Goal: Transaction & Acquisition: Download file/media

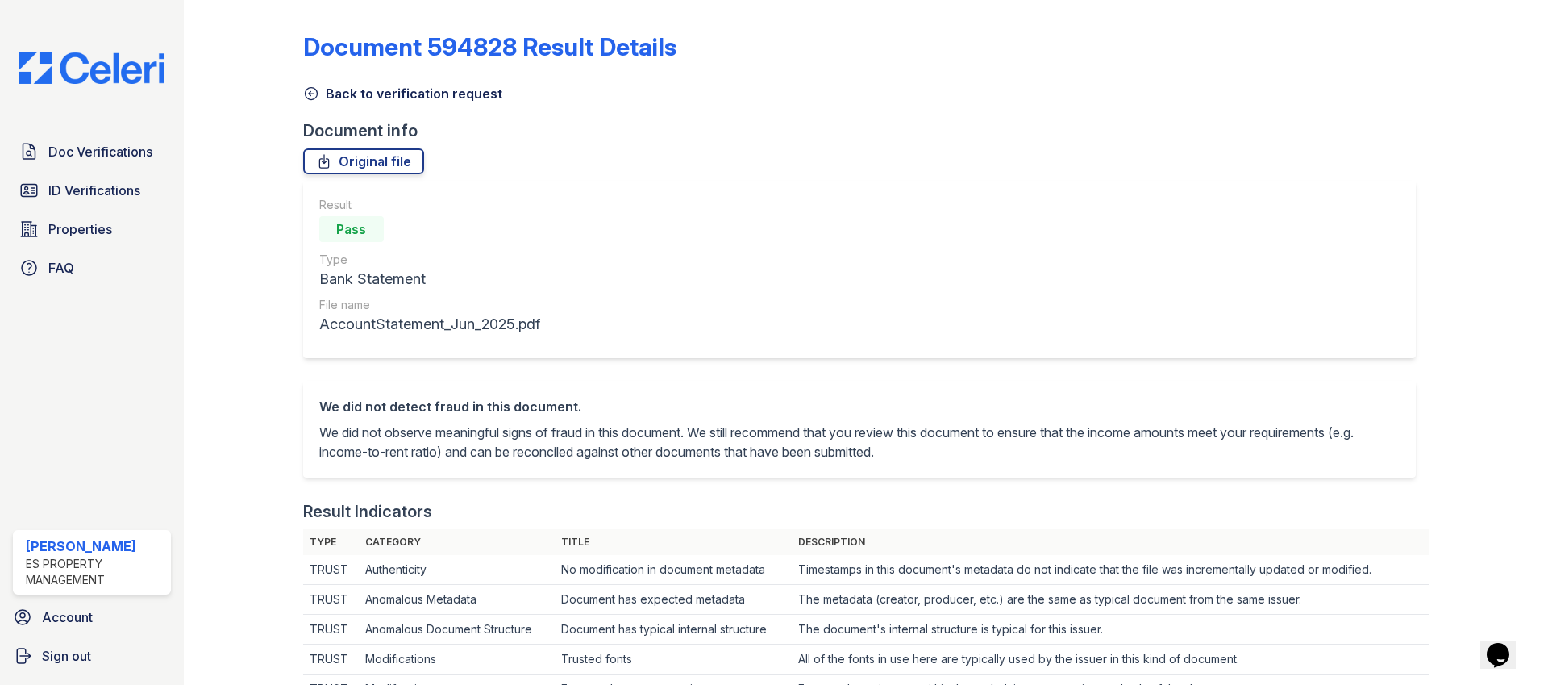
scroll to position [349, 0]
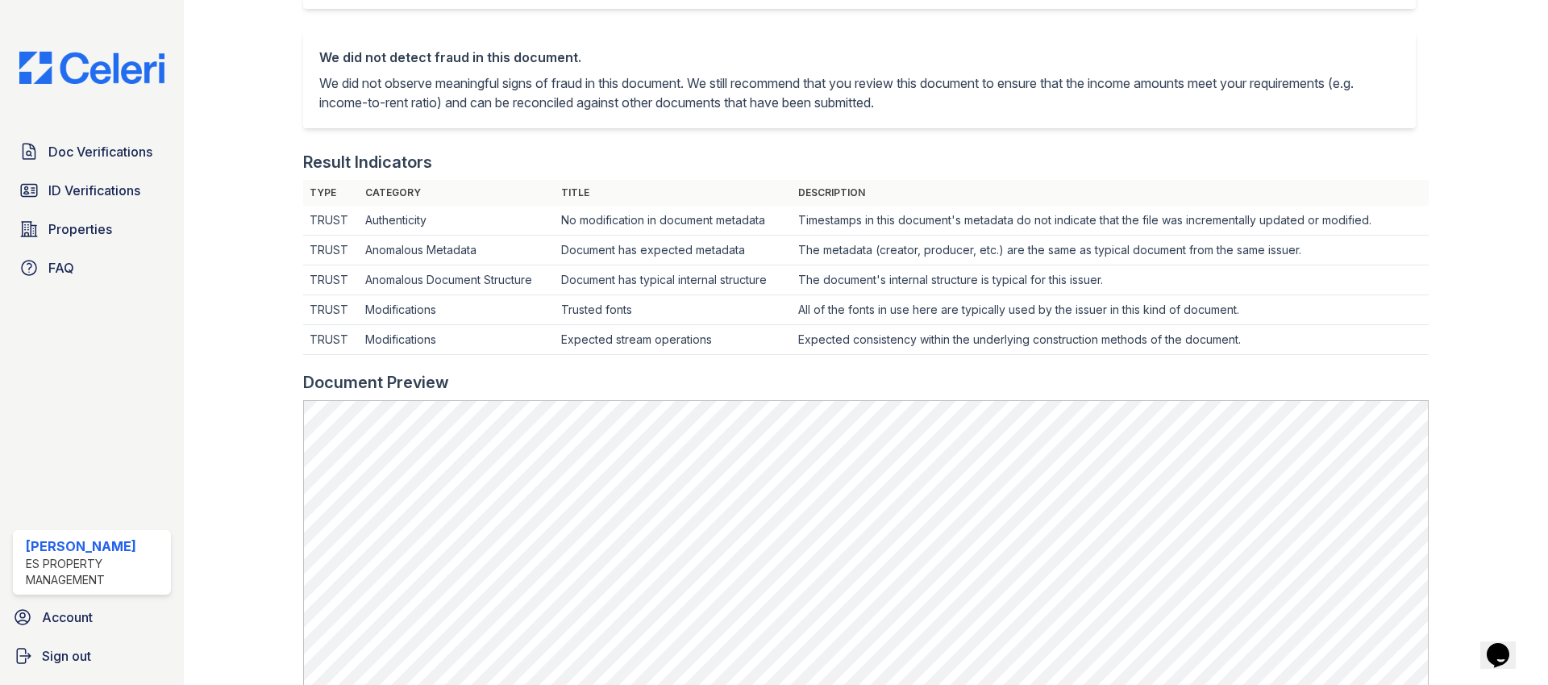
click at [255, 458] on div at bounding box center [257, 370] width 94 height 1427
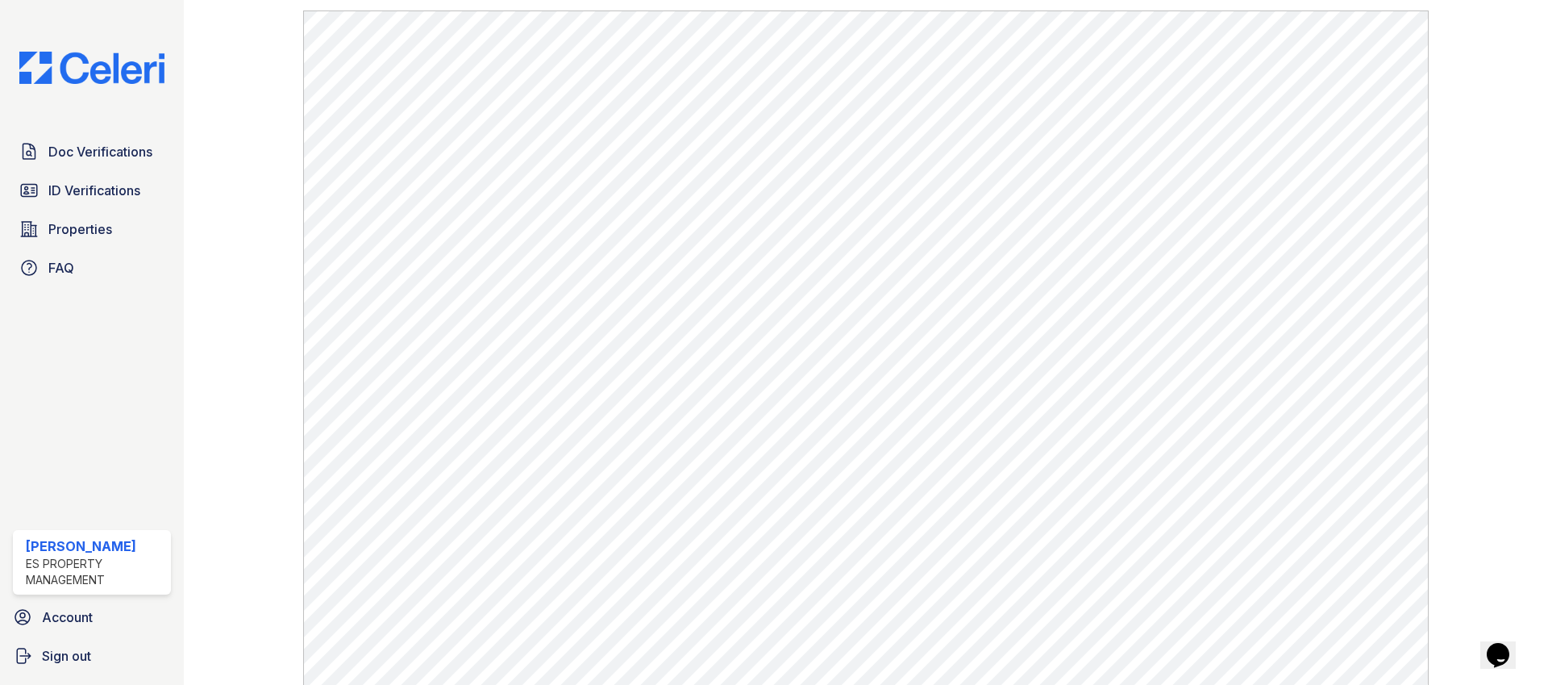
scroll to position [744, 0]
click at [60, 157] on span "Doc Verifications" at bounding box center [100, 151] width 104 height 19
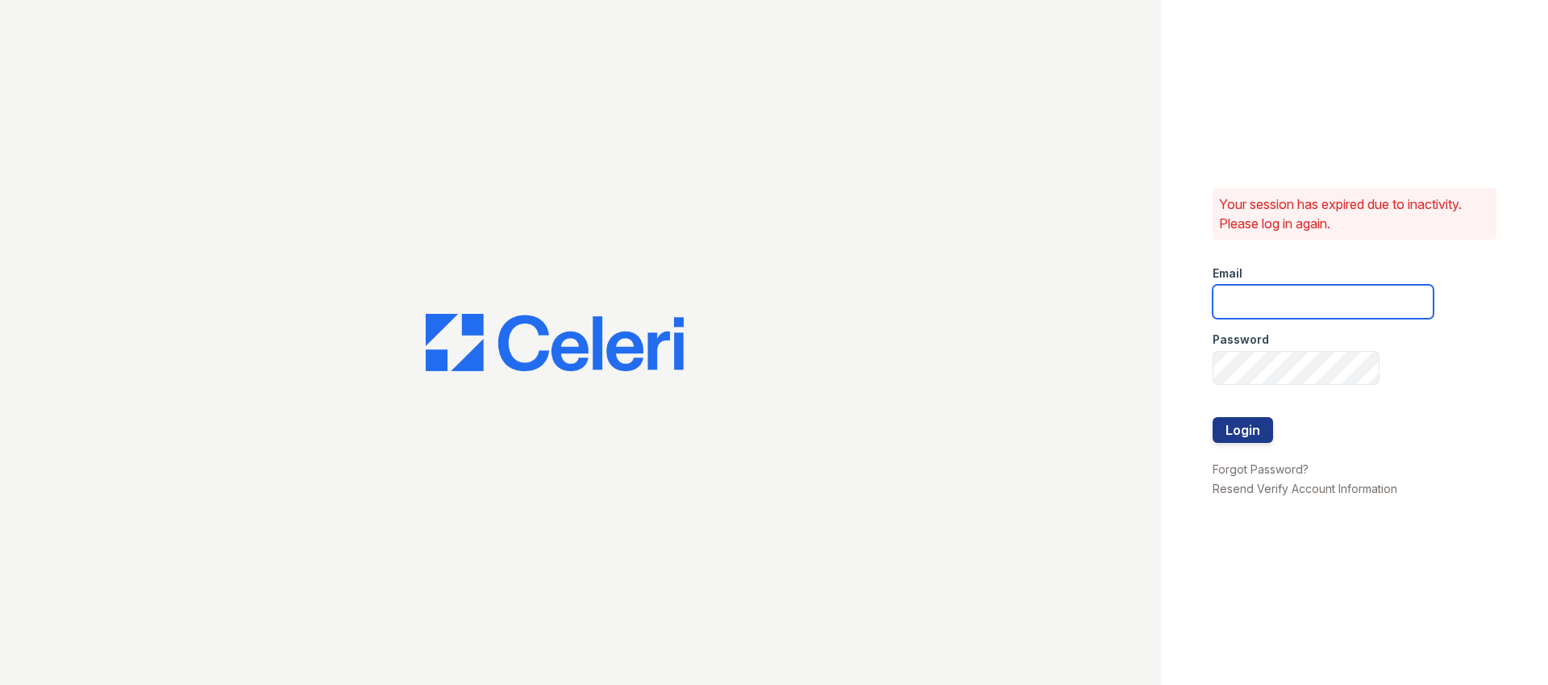
click at [1272, 303] on input "email" at bounding box center [1323, 302] width 221 height 34
click at [0, 684] on com-1password-button at bounding box center [0, 685] width 0 height 0
click at [1400, 373] on div "Your session has expired due to inactivity. Please log in again. Email Password…" at bounding box center [1354, 342] width 387 height 685
click at [1255, 306] on input "email" at bounding box center [1323, 302] width 221 height 34
type input "Dana@indianapolispropertymanagement.com"
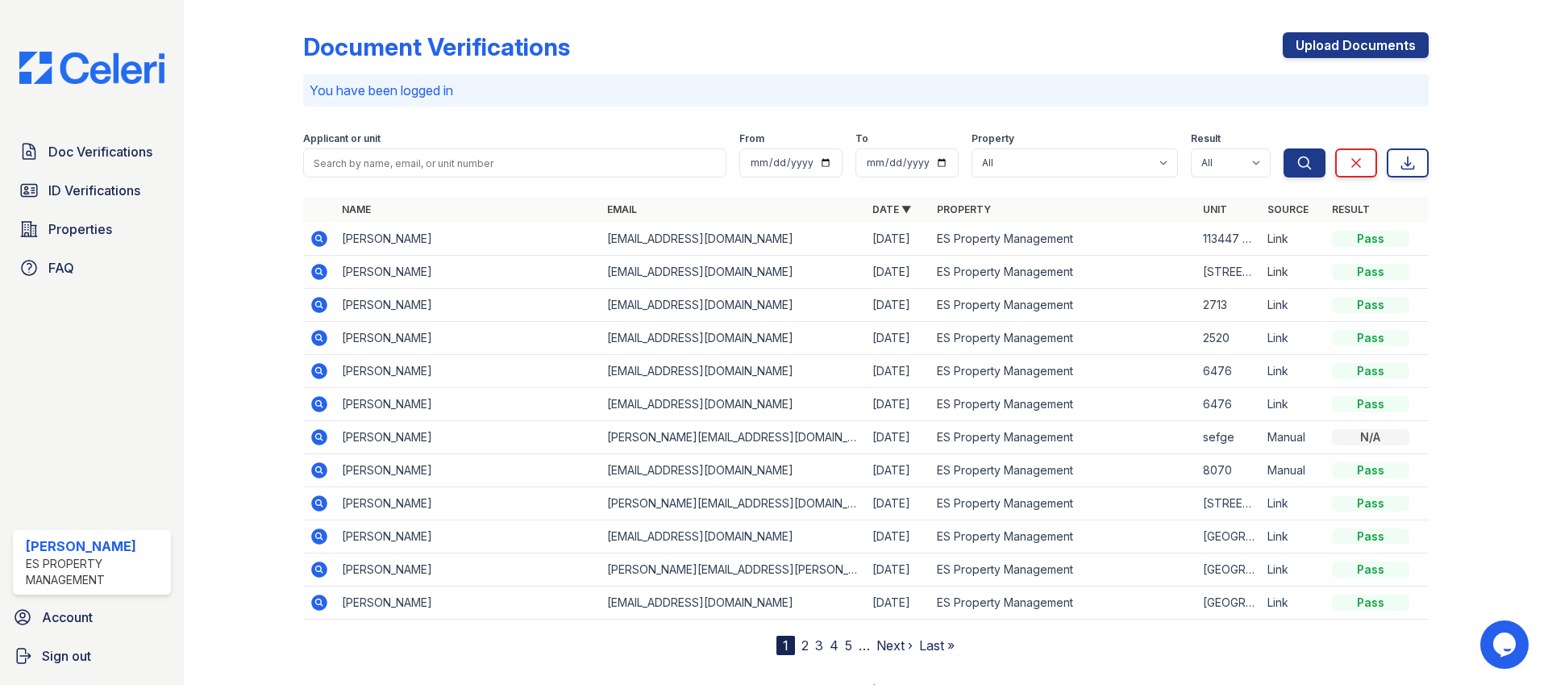
click at [322, 276] on icon at bounding box center [319, 272] width 16 height 16
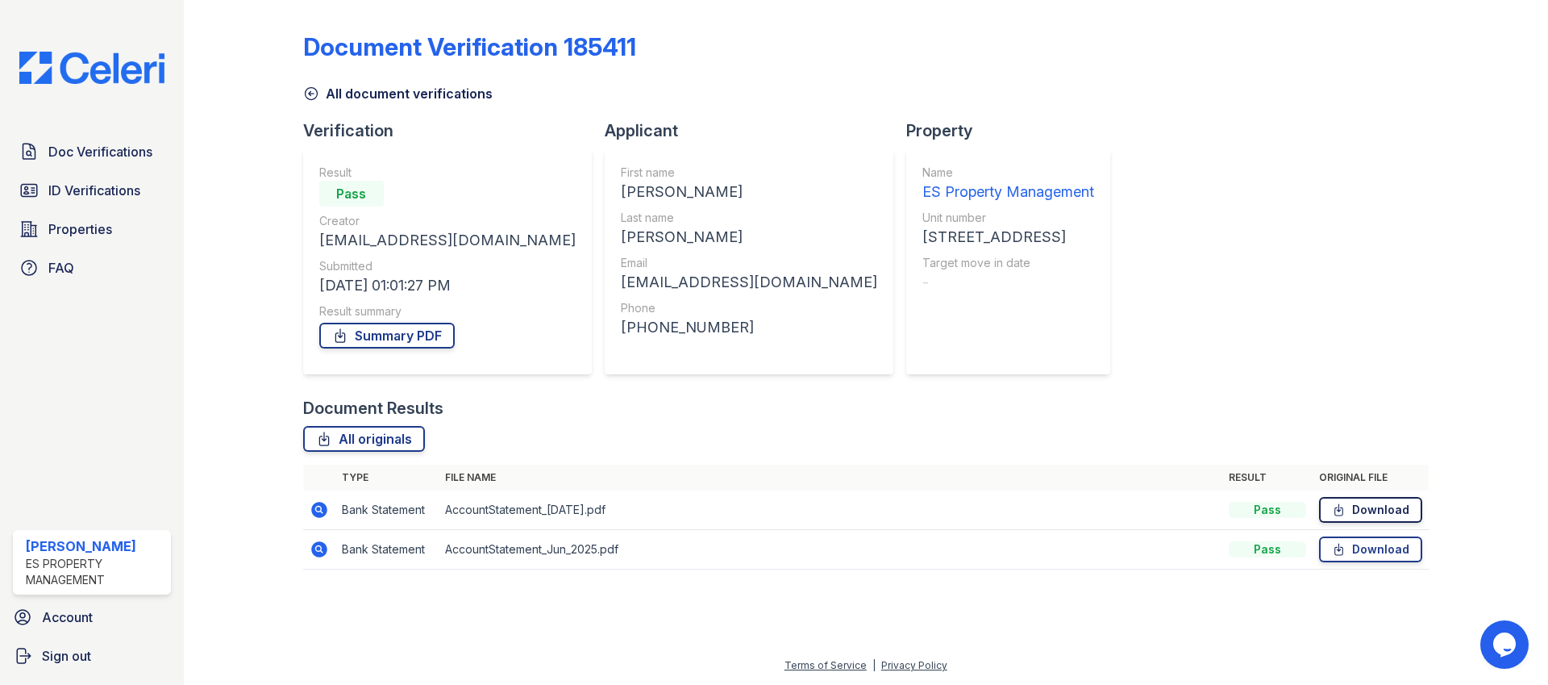
click at [1366, 510] on link "Download" at bounding box center [1370, 510] width 103 height 26
click at [1366, 558] on link "Download" at bounding box center [1370, 549] width 103 height 26
click at [369, 338] on link "Summary PDF" at bounding box center [386, 336] width 135 height 26
